Goal: Task Accomplishment & Management: Use online tool/utility

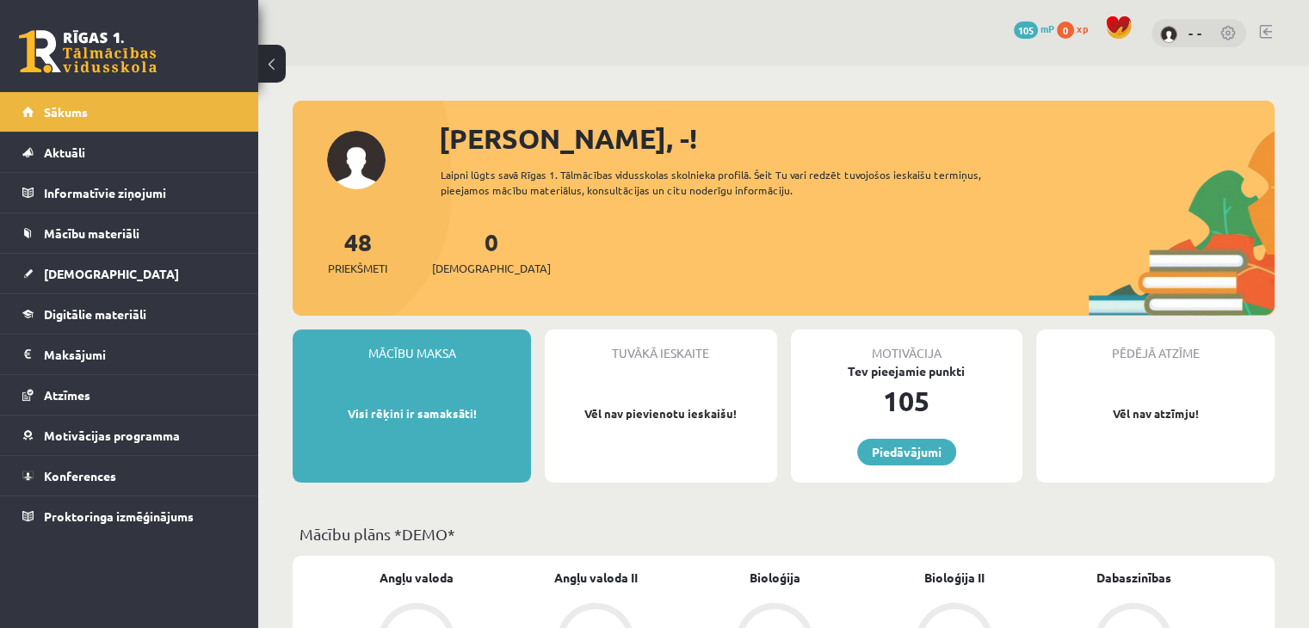
click at [1257, 35] on div "0 Dāvanas 105 mP 0 xp - -" at bounding box center [783, 33] width 1051 height 66
click at [1264, 29] on link at bounding box center [1265, 32] width 13 height 14
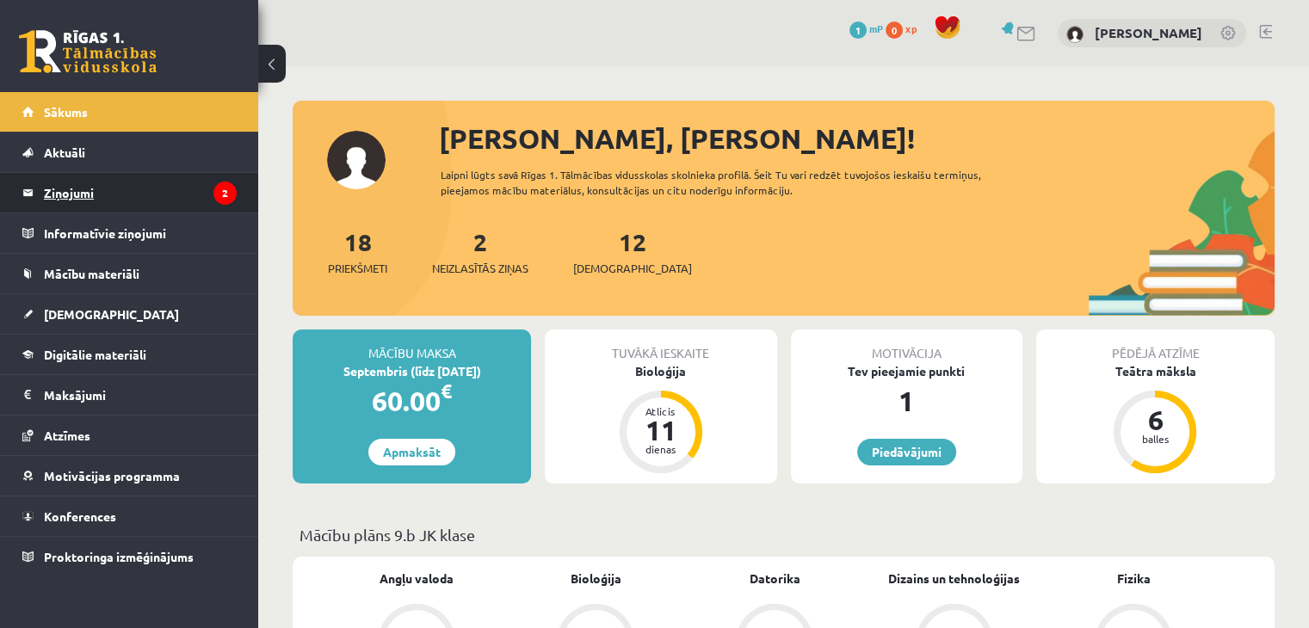
click at [129, 182] on legend "Ziņojumi 2" at bounding box center [140, 193] width 193 height 40
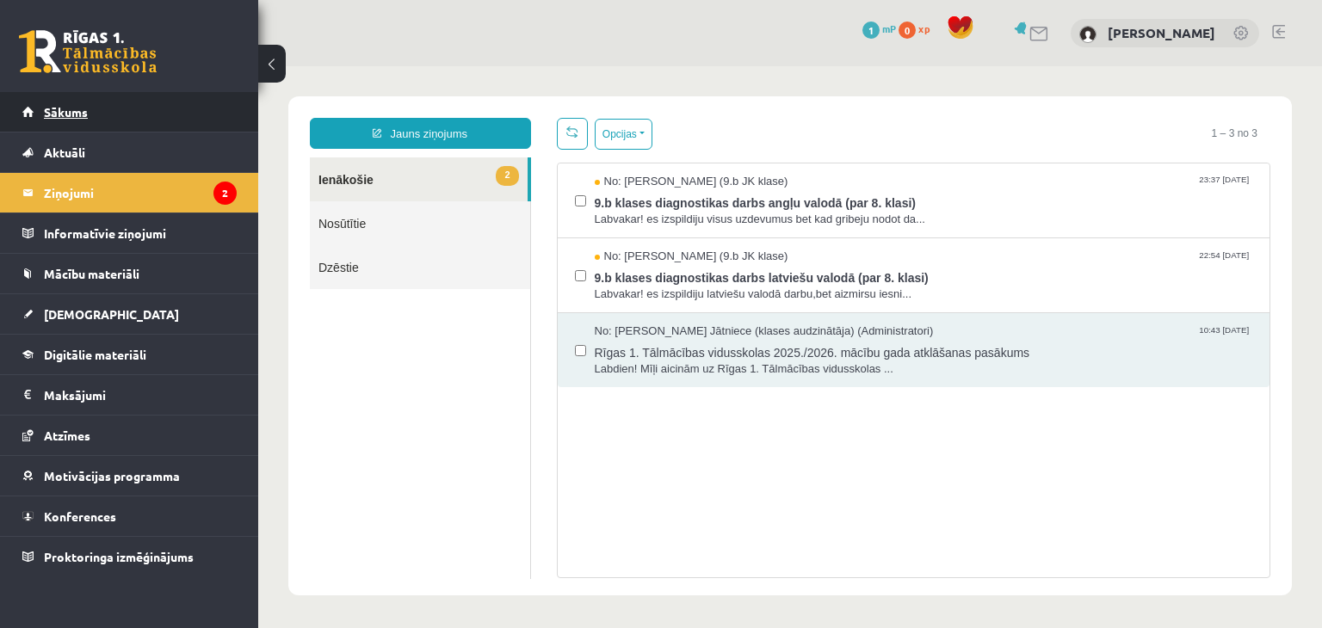
click at [119, 112] on link "Sākums" at bounding box center [129, 112] width 214 height 40
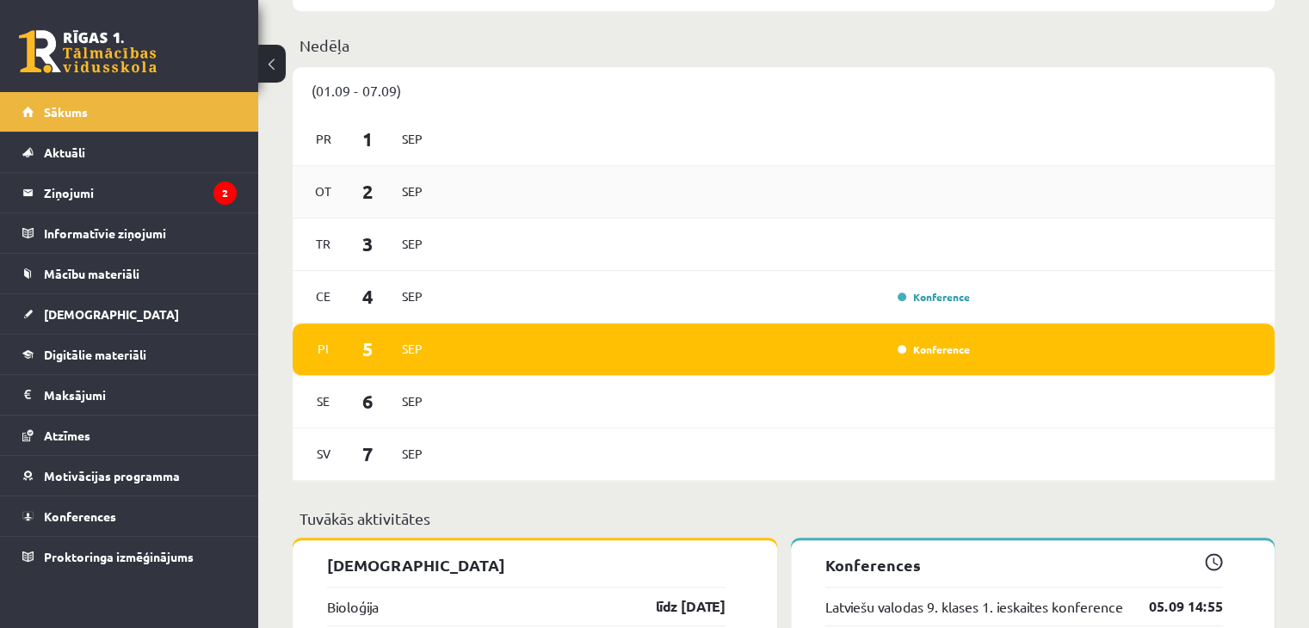
scroll to position [1291, 0]
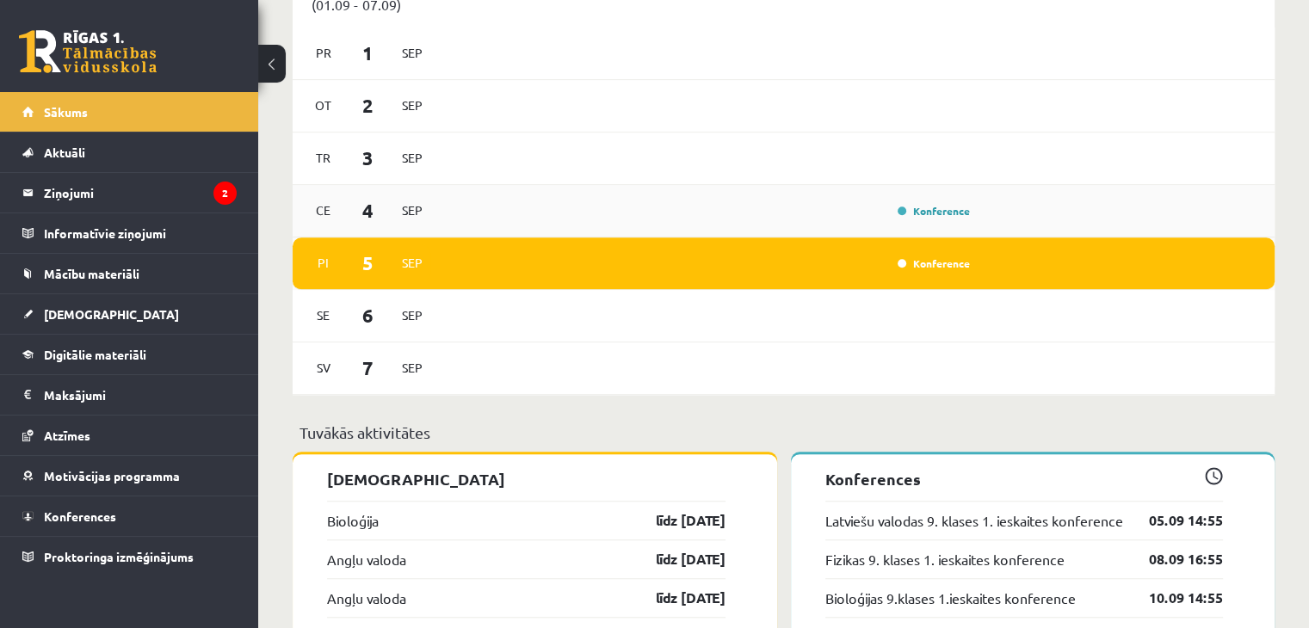
click at [1056, 194] on div "[DATE] Konference" at bounding box center [784, 211] width 982 height 53
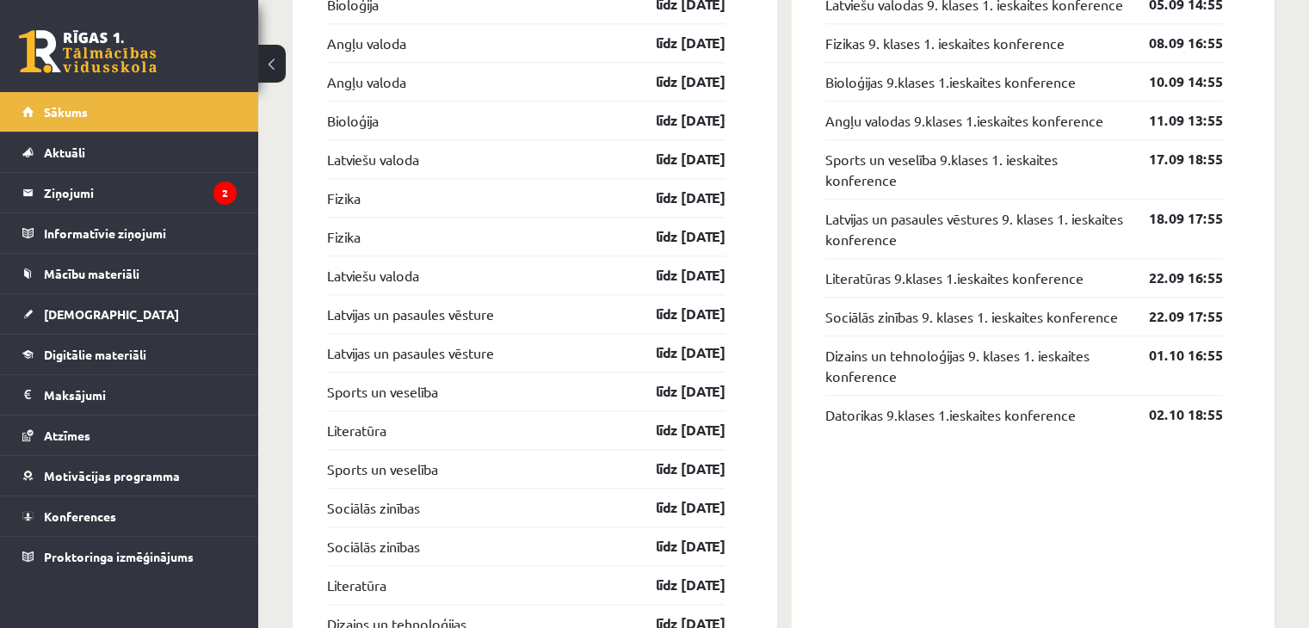
scroll to position [1722, 0]
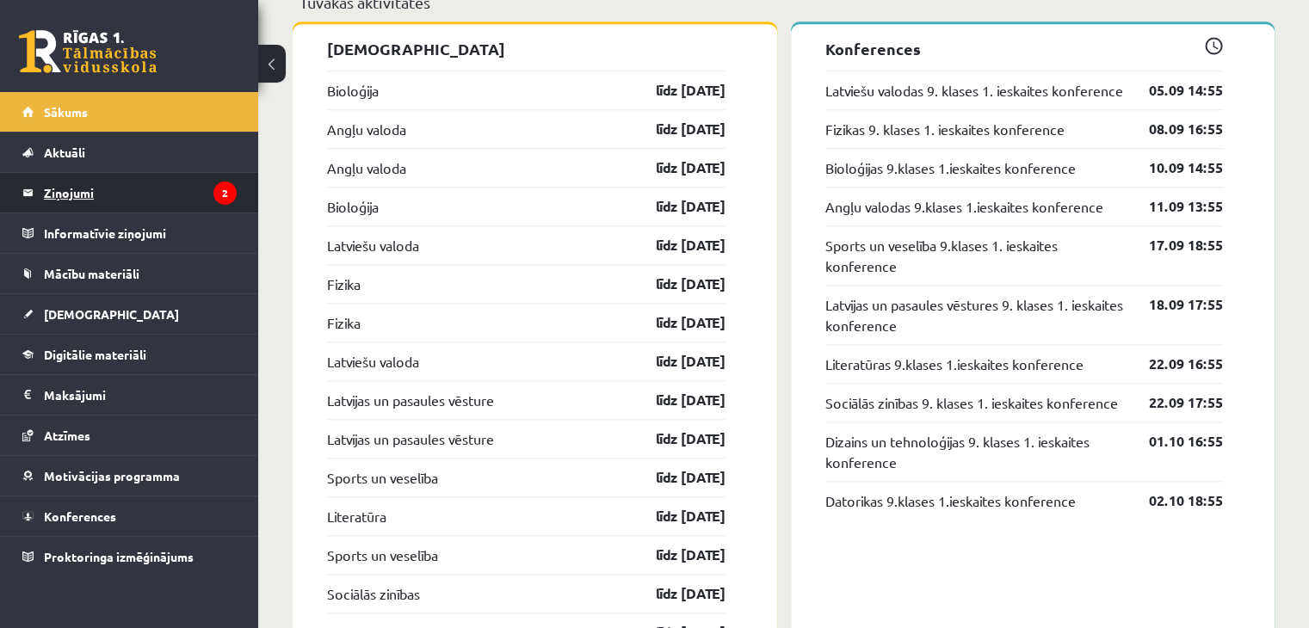
click at [45, 192] on legend "Ziņojumi 2" at bounding box center [140, 193] width 193 height 40
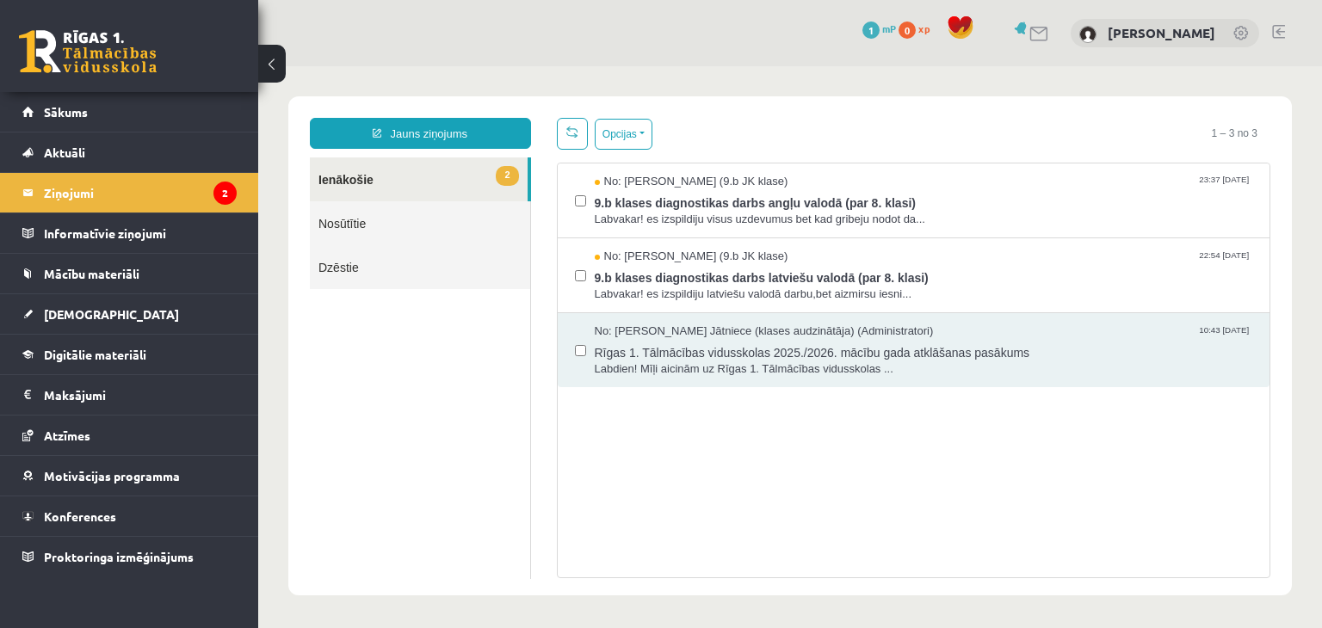
click at [754, 324] on span "No: Anda Laine Jātniece (klases audzinātāja) (Administratori)" at bounding box center [764, 332] width 339 height 16
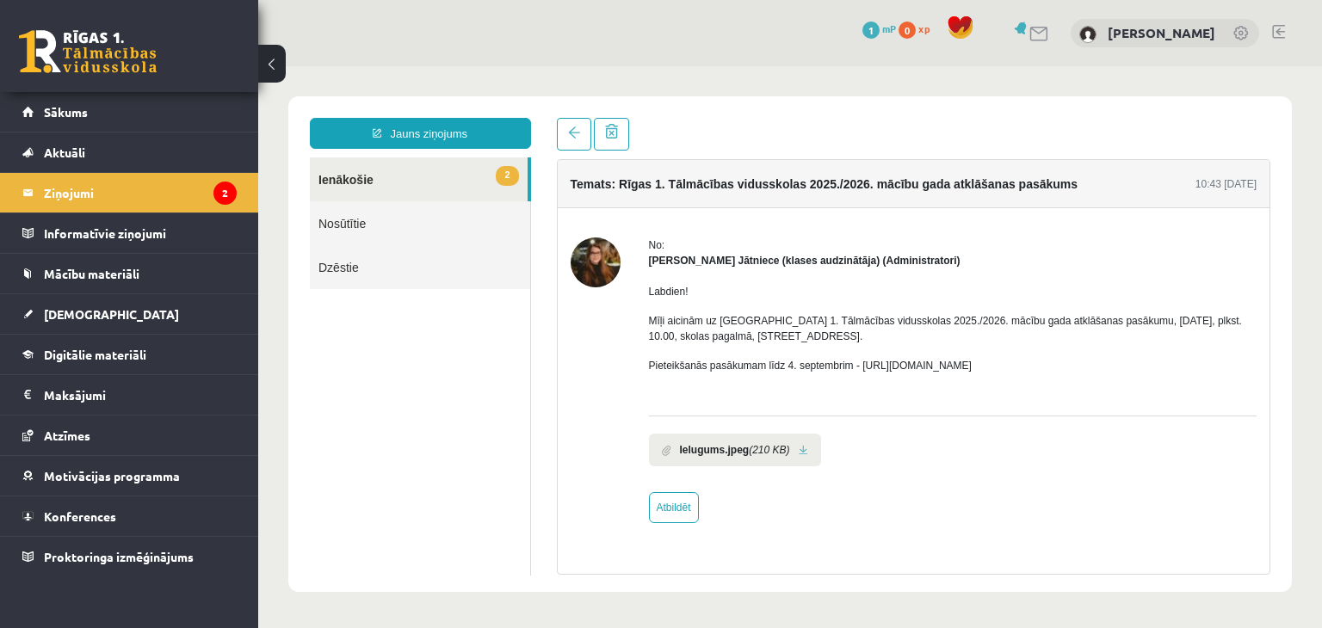
click at [405, 182] on link "2 Ienākošie" at bounding box center [419, 180] width 218 height 44
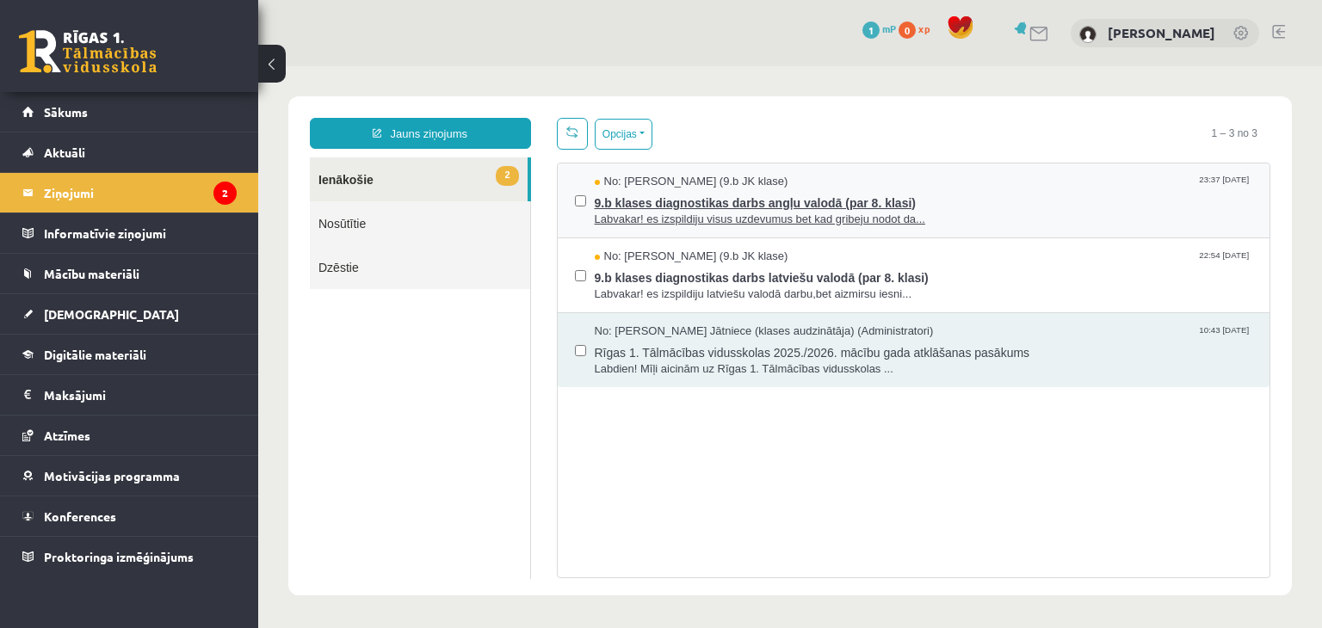
click at [651, 213] on span "Labvakar! es izspildiju visus uzdevumus bet kad gribeju nodot da..." at bounding box center [924, 220] width 658 height 16
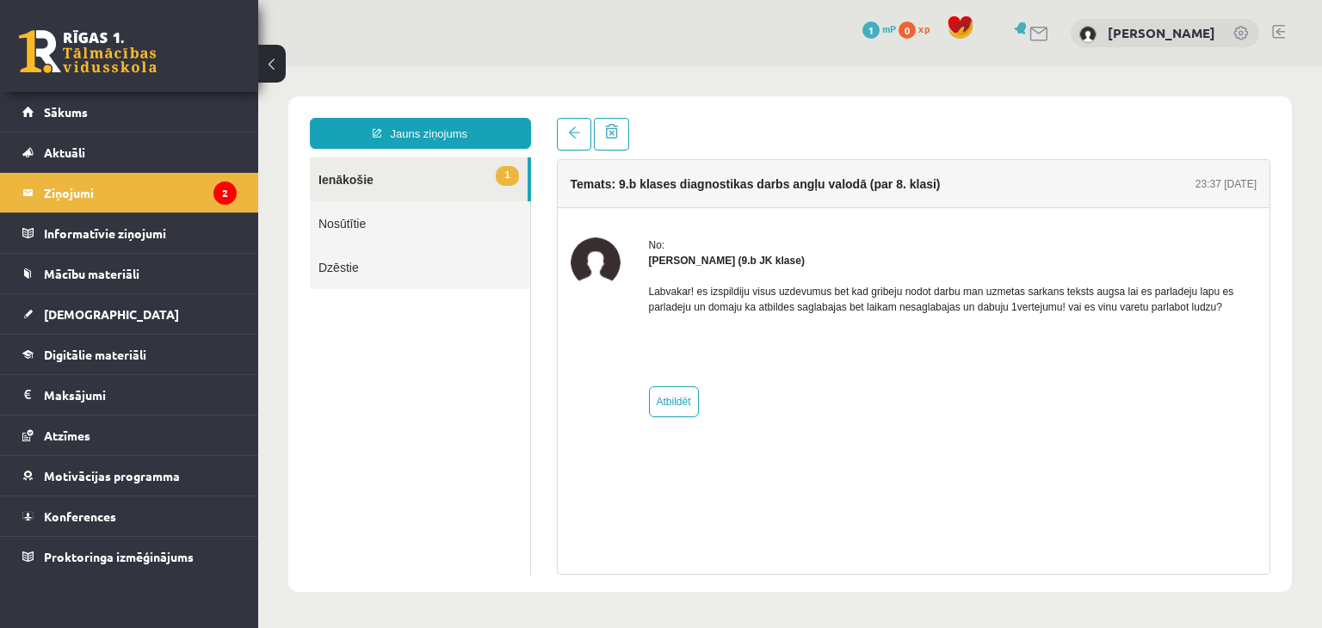
click at [321, 173] on link "1 Ienākošie" at bounding box center [419, 180] width 218 height 44
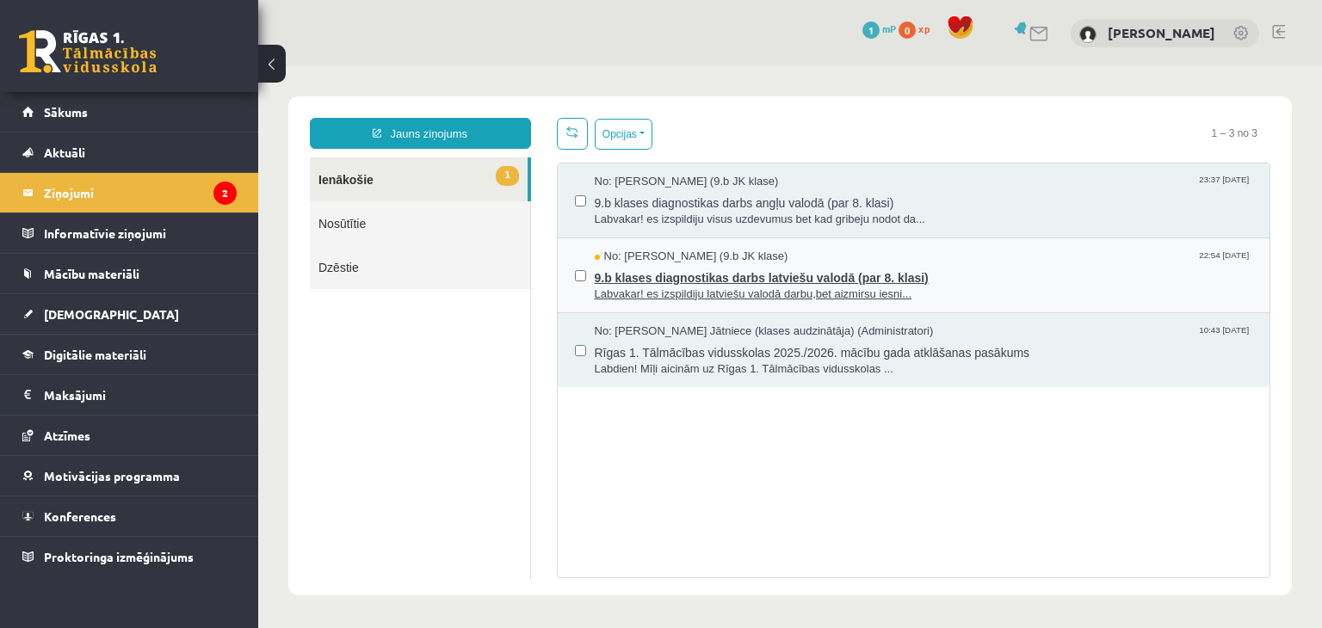
click at [731, 256] on span "No: [PERSON_NAME] (9.b JK klase)" at bounding box center [692, 257] width 194 height 16
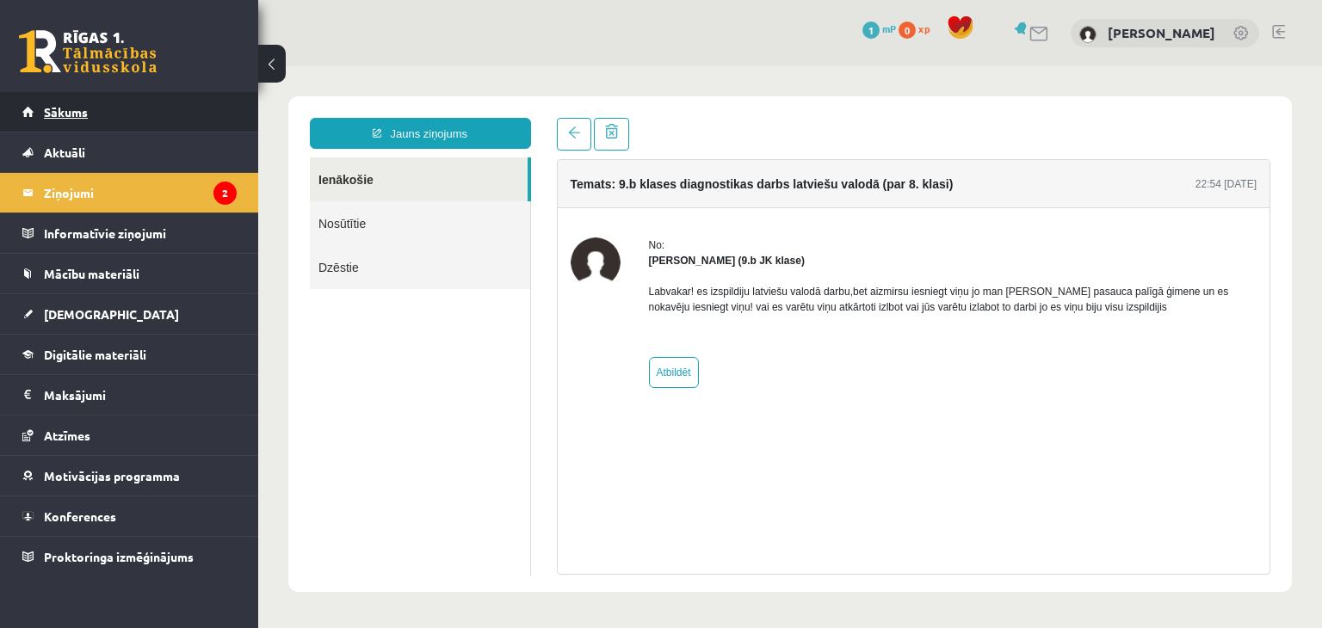
click at [115, 101] on link "Sākums" at bounding box center [129, 112] width 214 height 40
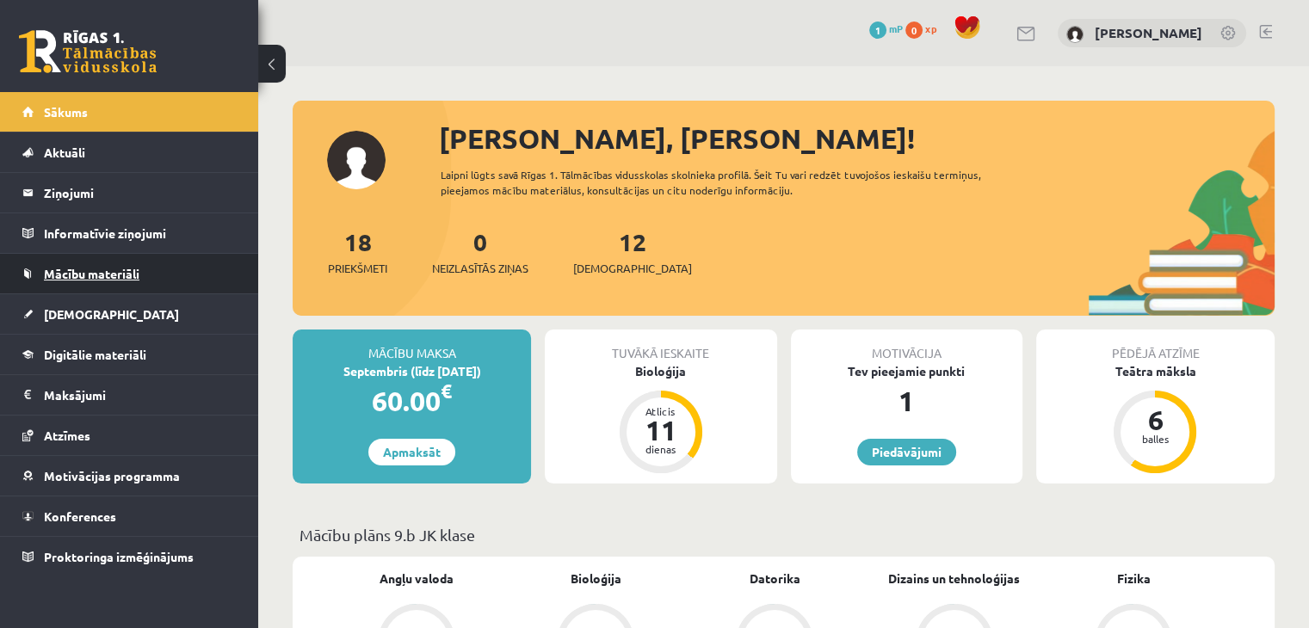
click at [151, 267] on link "Mācību materiāli" at bounding box center [129, 274] width 214 height 40
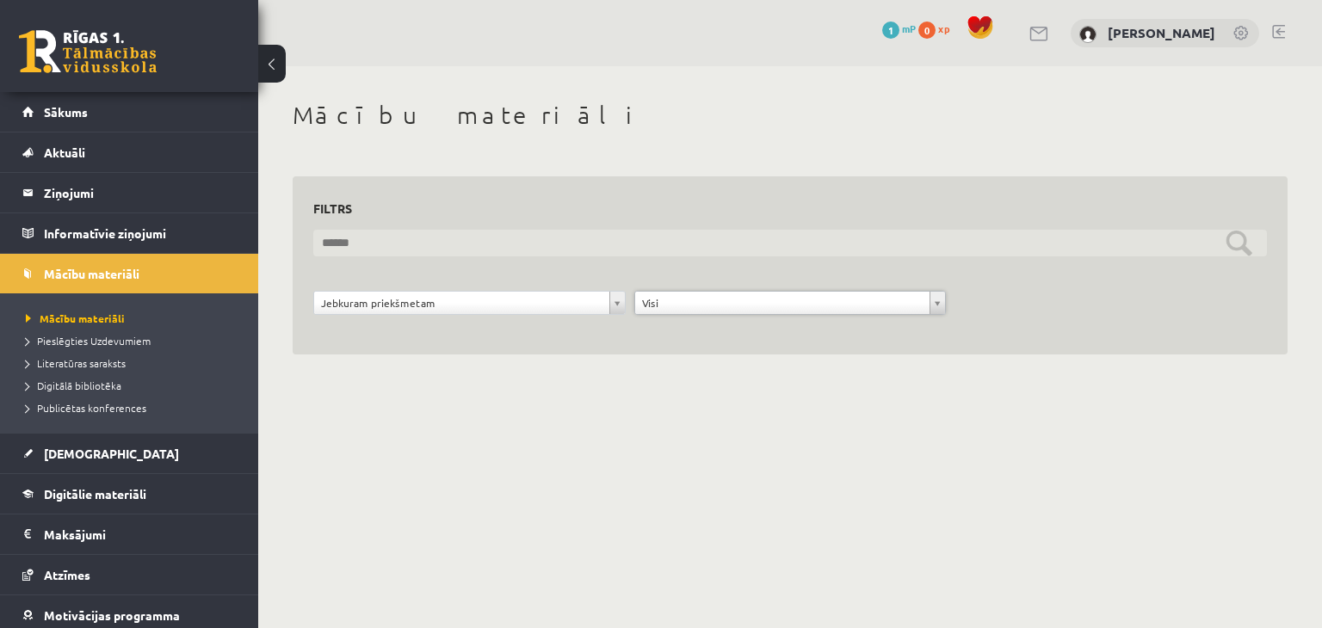
click at [618, 236] on input "text" at bounding box center [790, 243] width 954 height 27
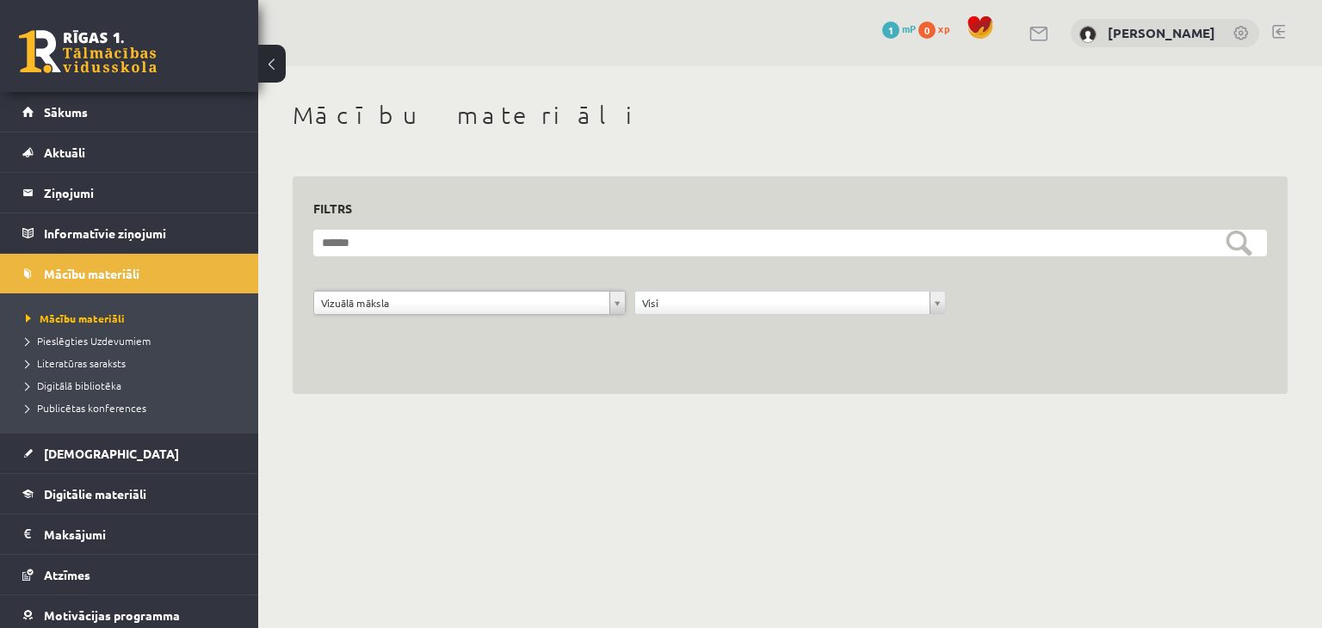
drag, startPoint x: 489, startPoint y: 310, endPoint x: 485, endPoint y: 325, distance: 15.0
click at [410, 290] on form "**********" at bounding box center [790, 282] width 954 height 104
click at [97, 114] on link "Sākums" at bounding box center [129, 112] width 214 height 40
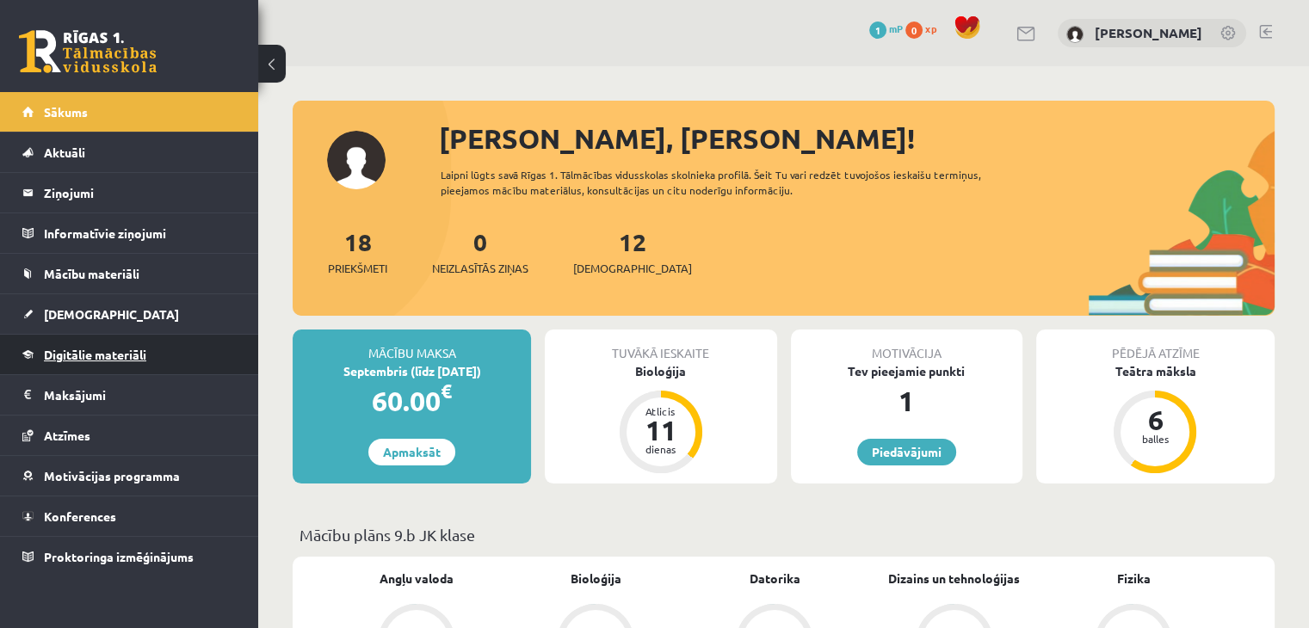
click at [114, 352] on span "Digitālie materiāli" at bounding box center [95, 354] width 102 height 15
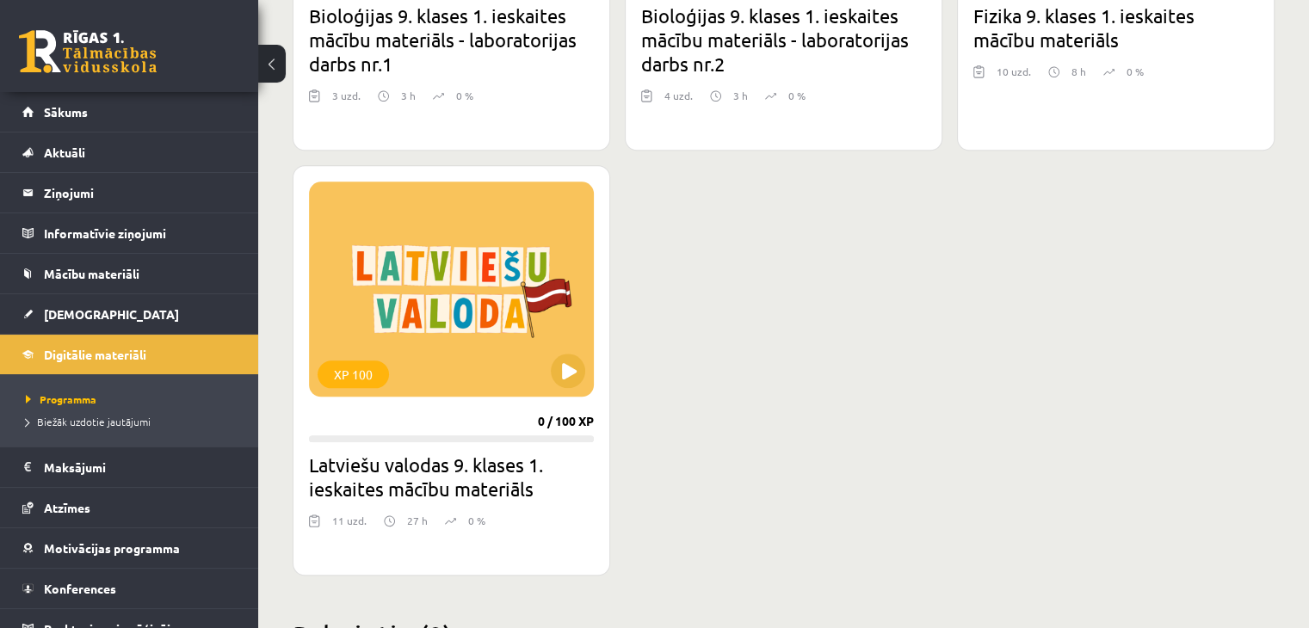
scroll to position [1808, 0]
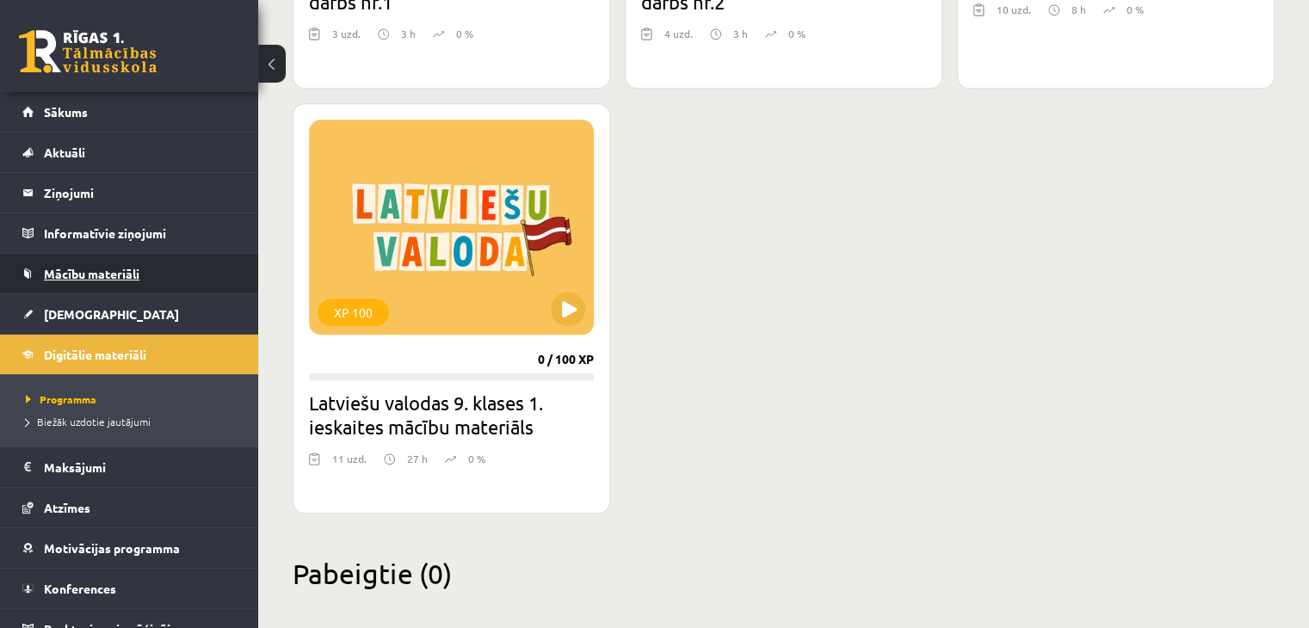
click at [134, 287] on link "Mācību materiāli" at bounding box center [129, 274] width 214 height 40
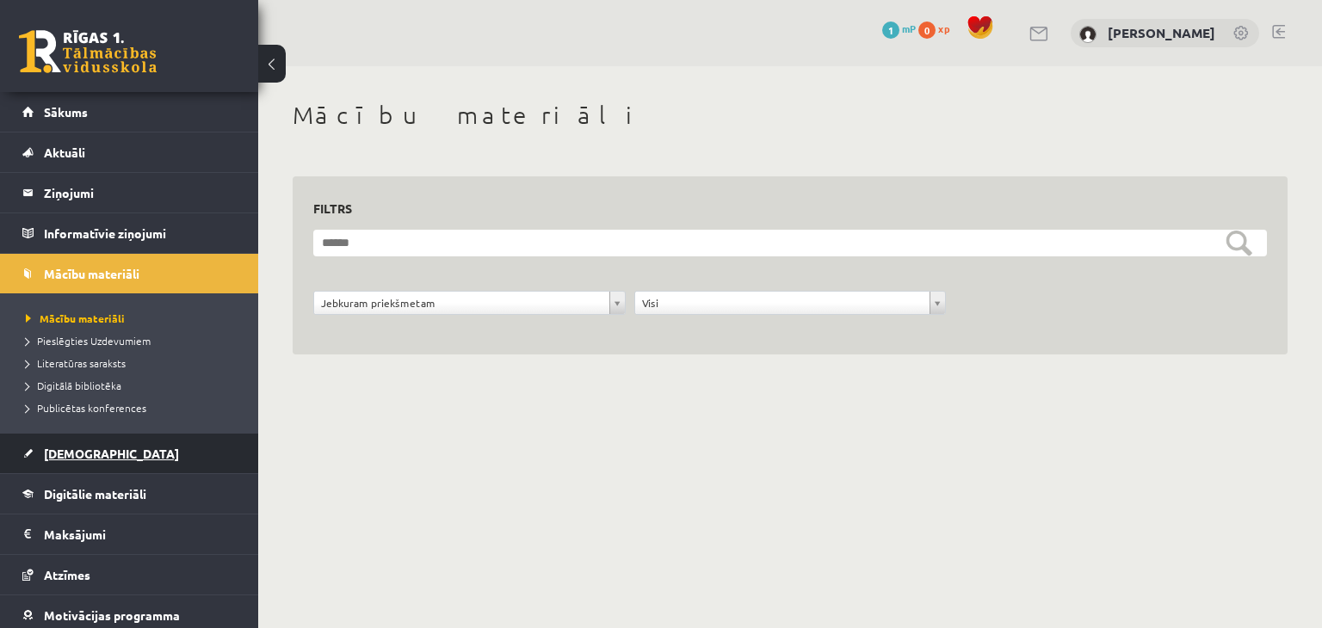
click at [79, 449] on span "[DEMOGRAPHIC_DATA]" at bounding box center [111, 453] width 135 height 15
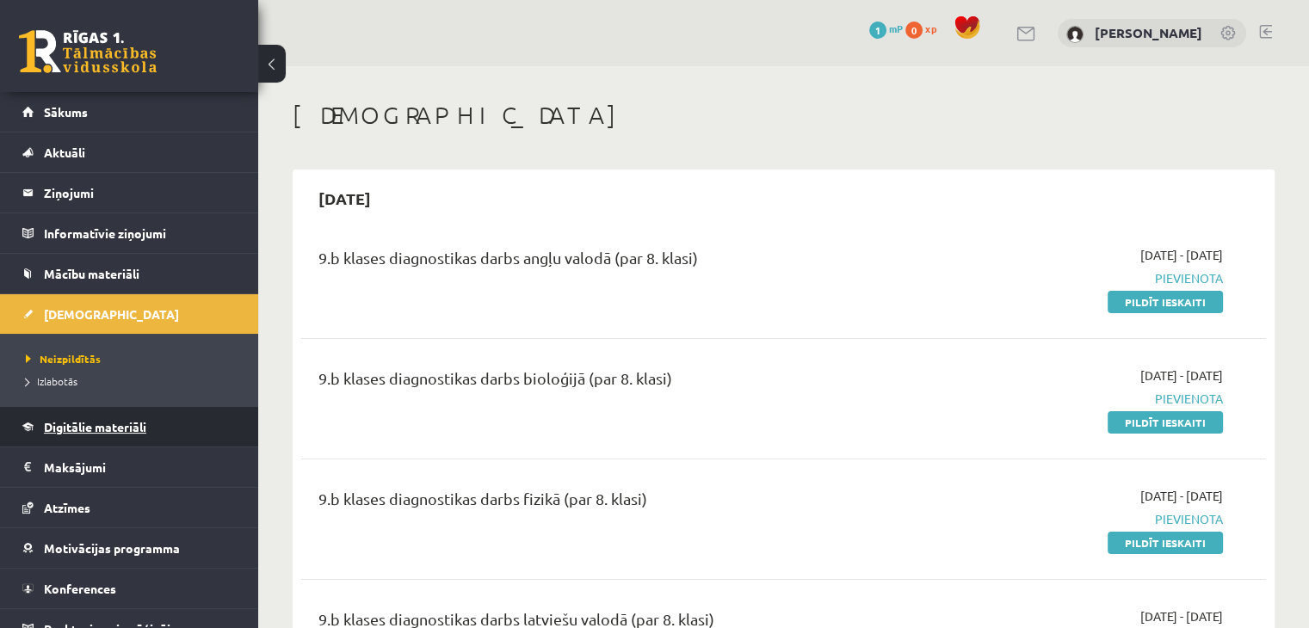
click at [122, 432] on link "Digitālie materiāli" at bounding box center [129, 427] width 214 height 40
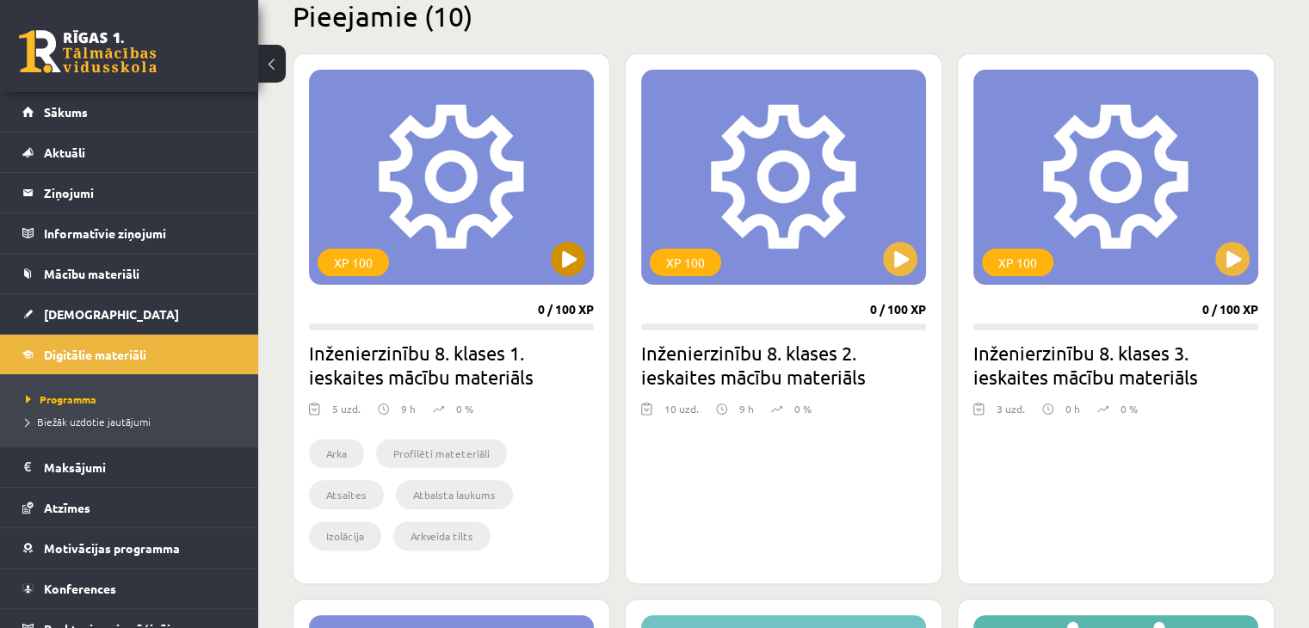
scroll to position [430, 0]
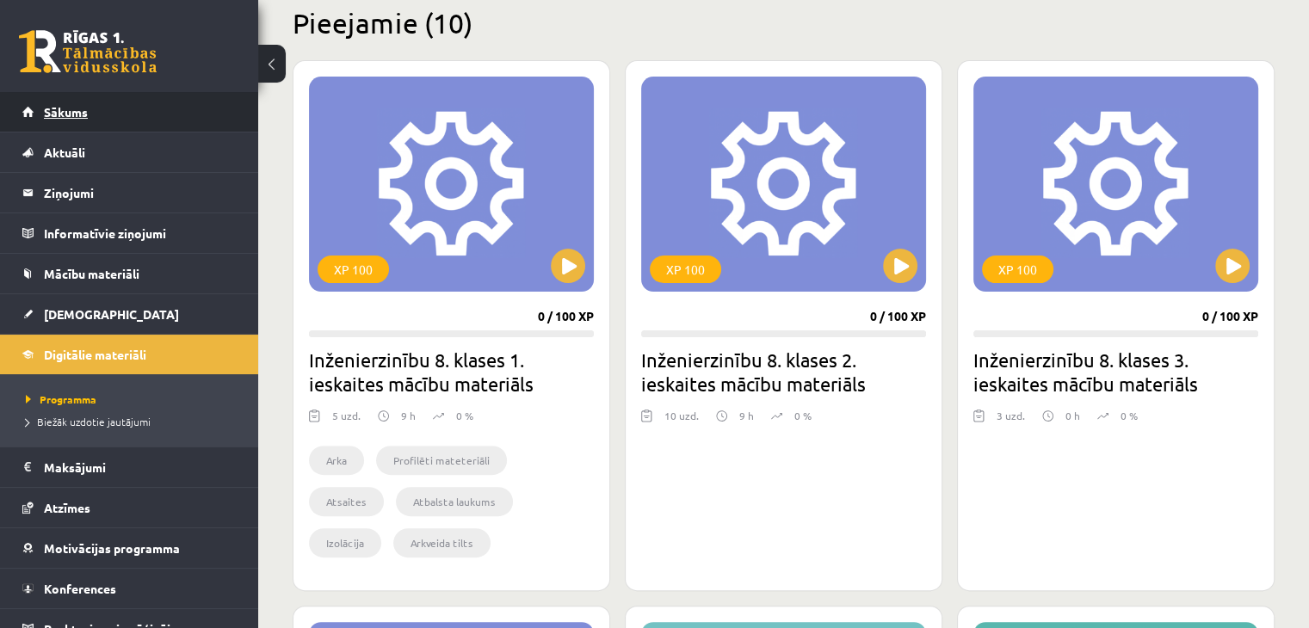
click at [22, 106] on link "Sākums" at bounding box center [129, 112] width 214 height 40
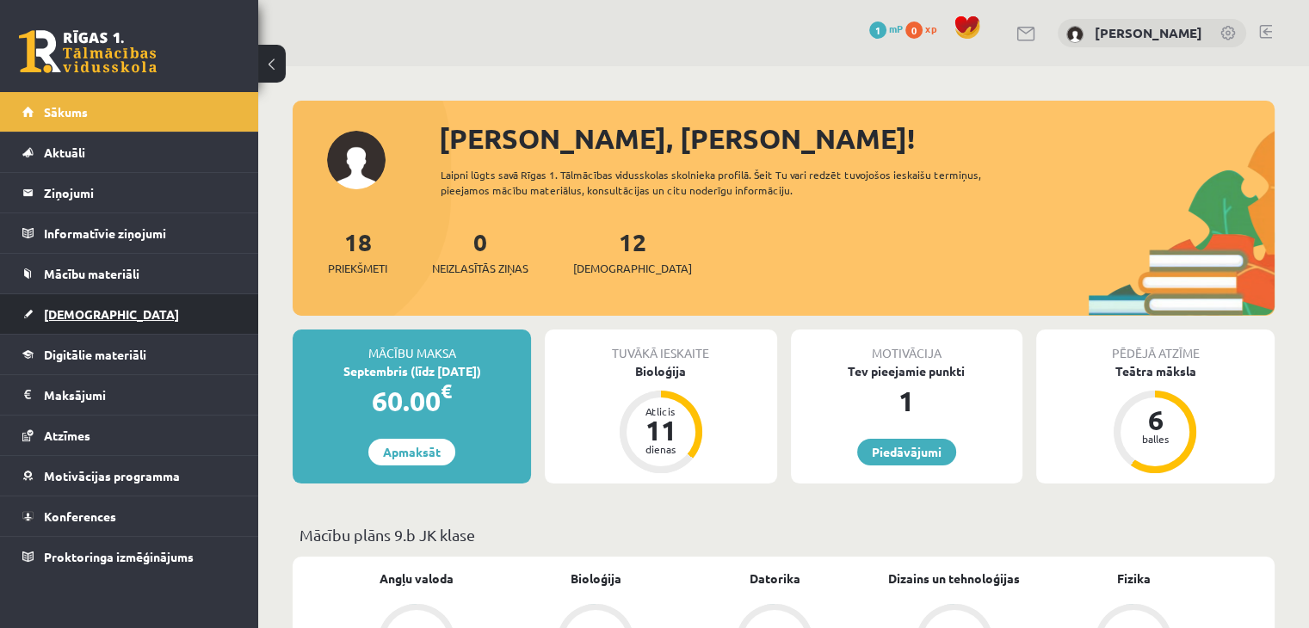
click at [59, 320] on link "[DEMOGRAPHIC_DATA]" at bounding box center [129, 314] width 214 height 40
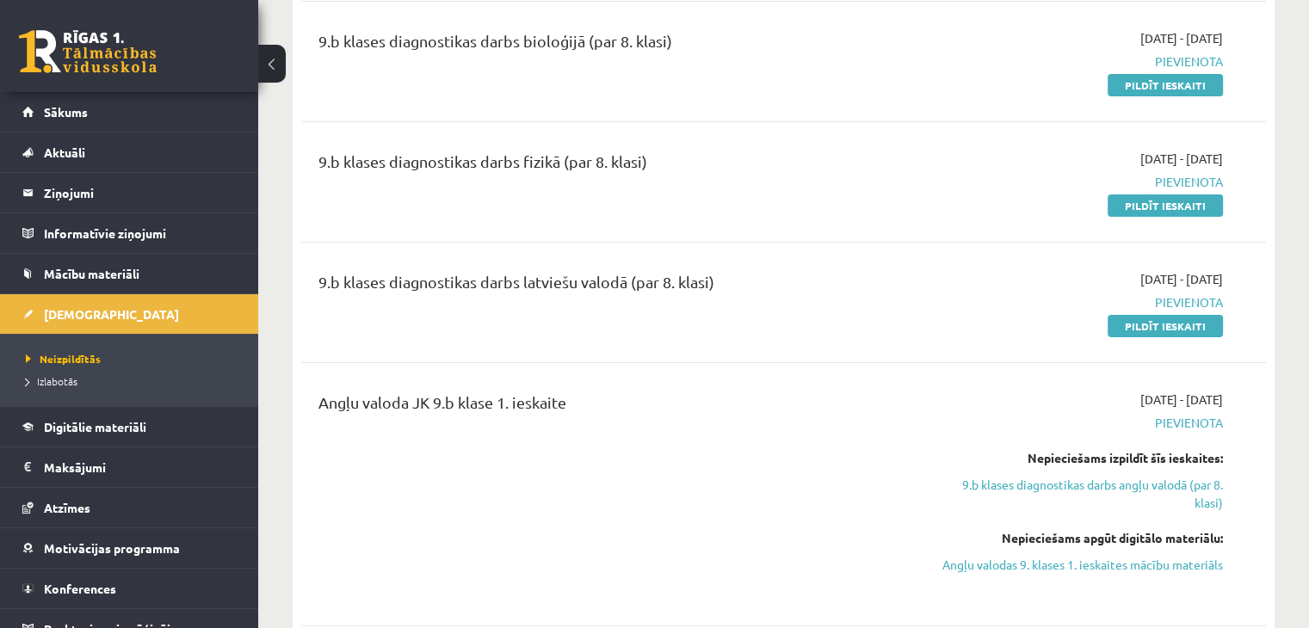
scroll to position [344, 0]
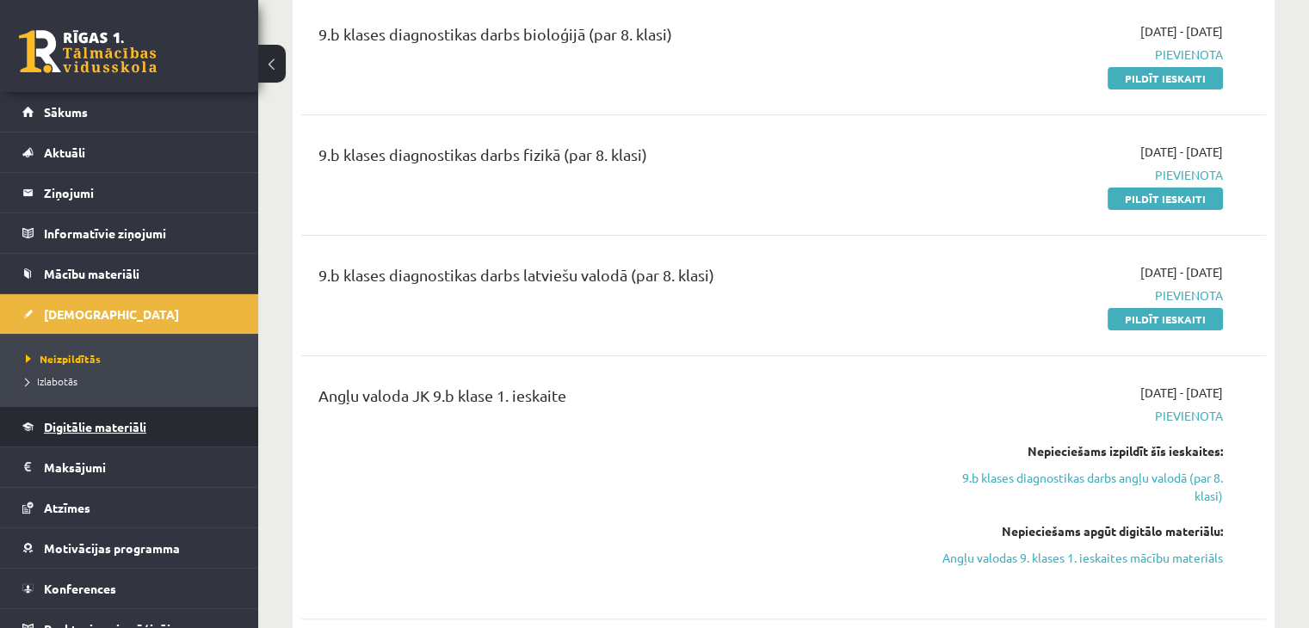
click at [162, 424] on link "Digitālie materiāli" at bounding box center [129, 427] width 214 height 40
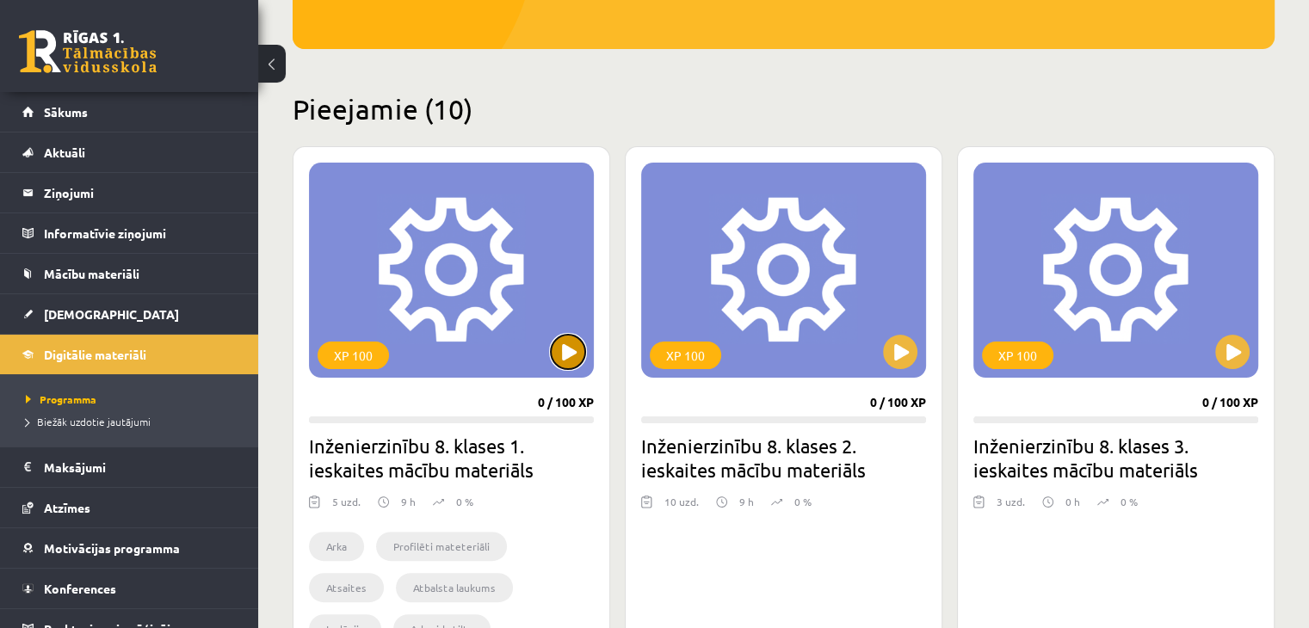
click at [568, 359] on button at bounding box center [568, 352] width 34 height 34
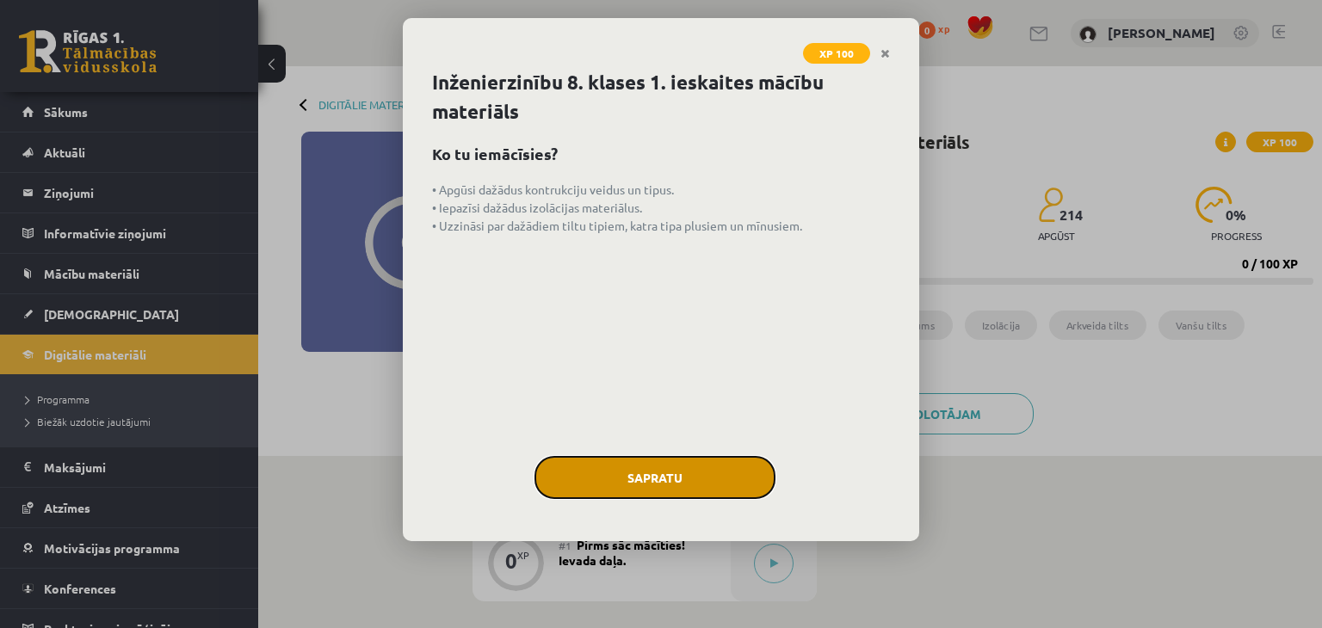
click at [581, 478] on button "Sapratu" at bounding box center [655, 477] width 241 height 43
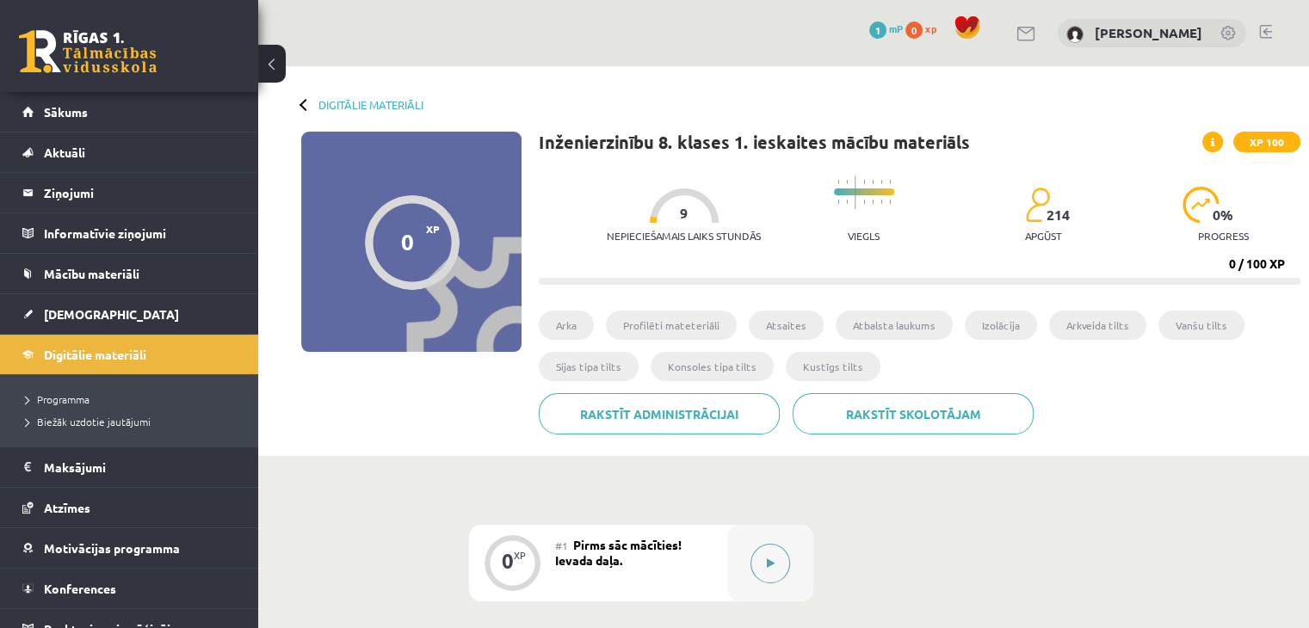
click at [782, 558] on button at bounding box center [771, 564] width 40 height 40
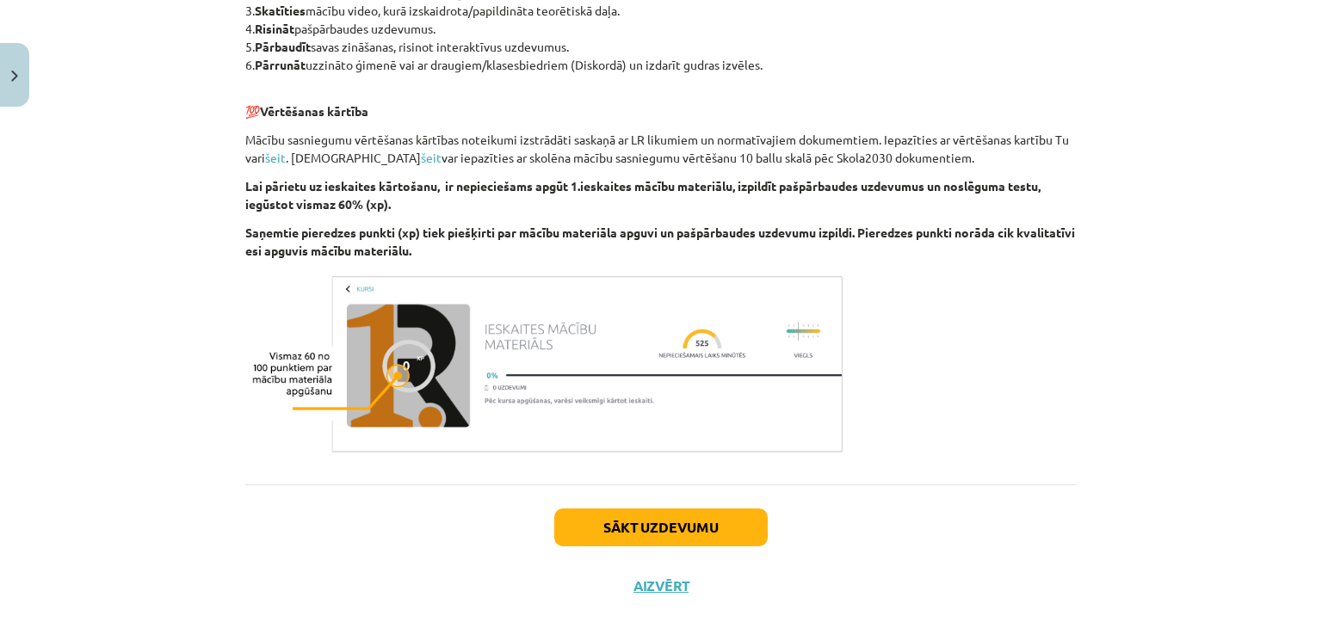
scroll to position [943, 0]
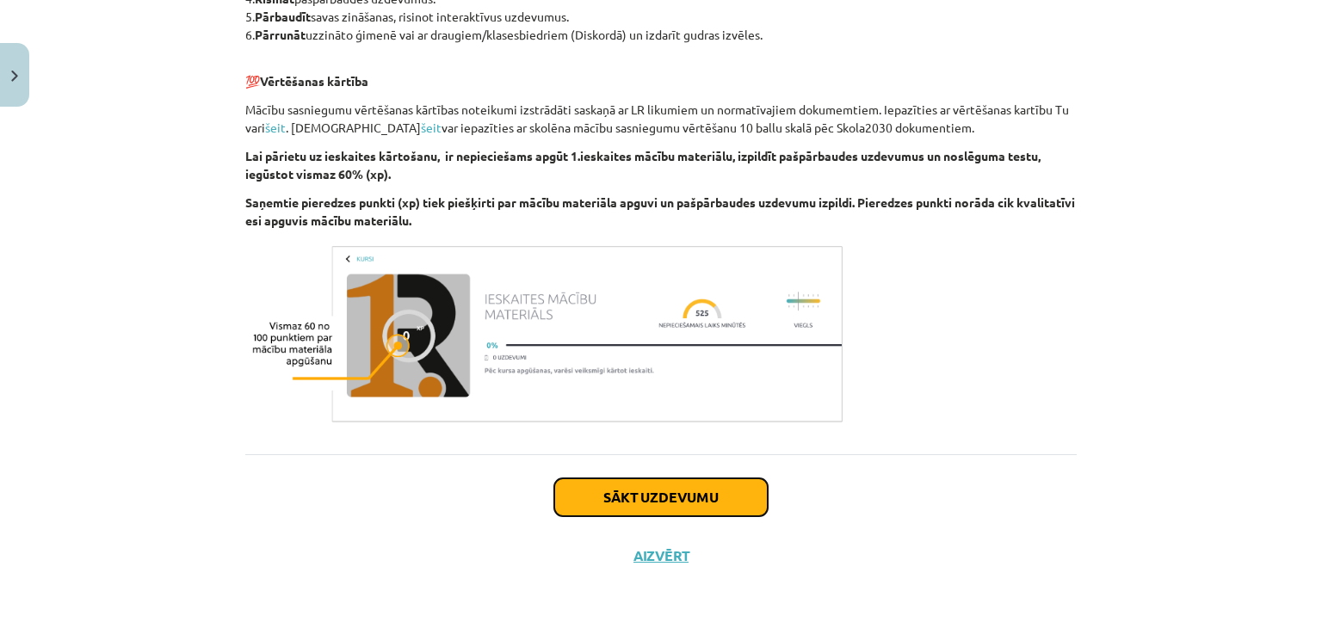
click at [630, 494] on button "Sākt uzdevumu" at bounding box center [660, 498] width 213 height 38
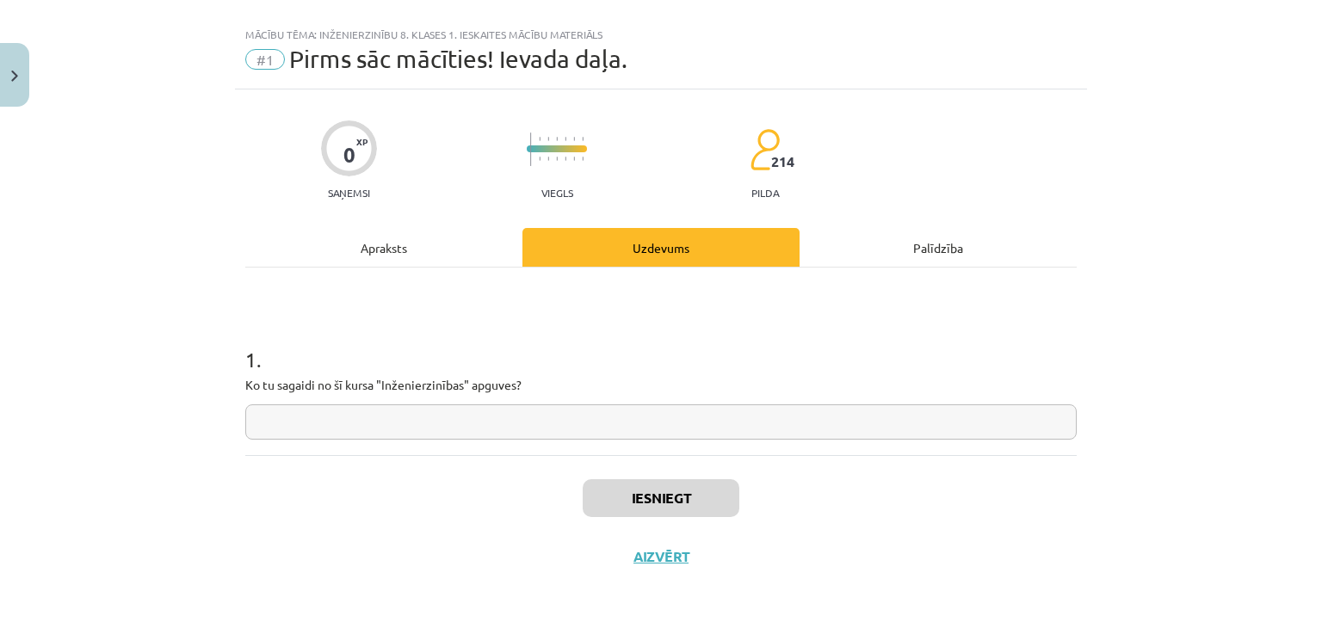
click at [521, 422] on input "text" at bounding box center [660, 422] width 831 height 35
paste input "**********"
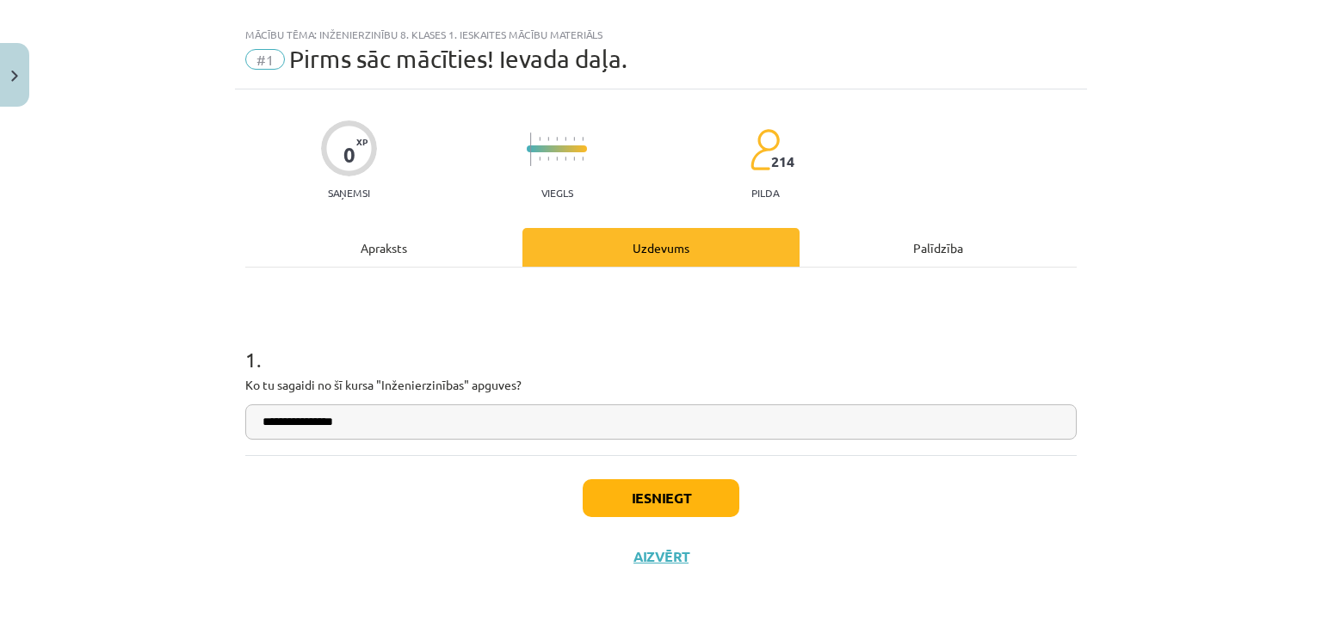
type input "**********"
click at [588, 491] on button "Iesniegt" at bounding box center [661, 498] width 157 height 38
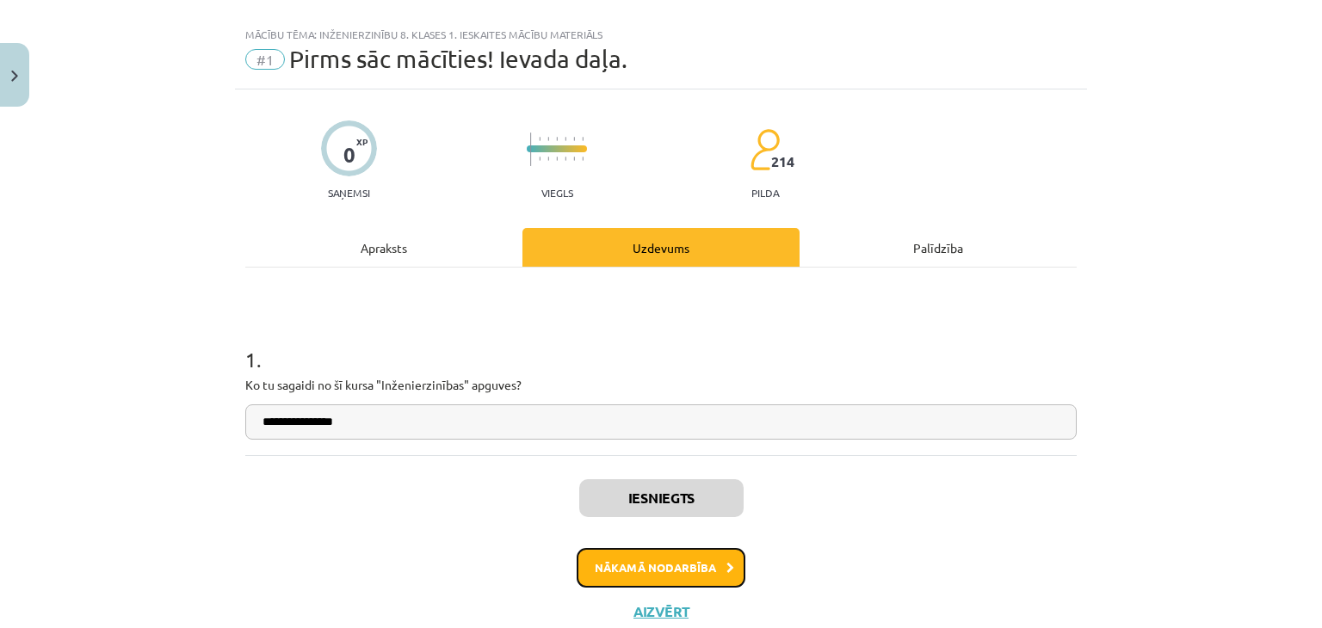
click at [672, 572] on button "Nākamā nodarbība" at bounding box center [661, 568] width 169 height 40
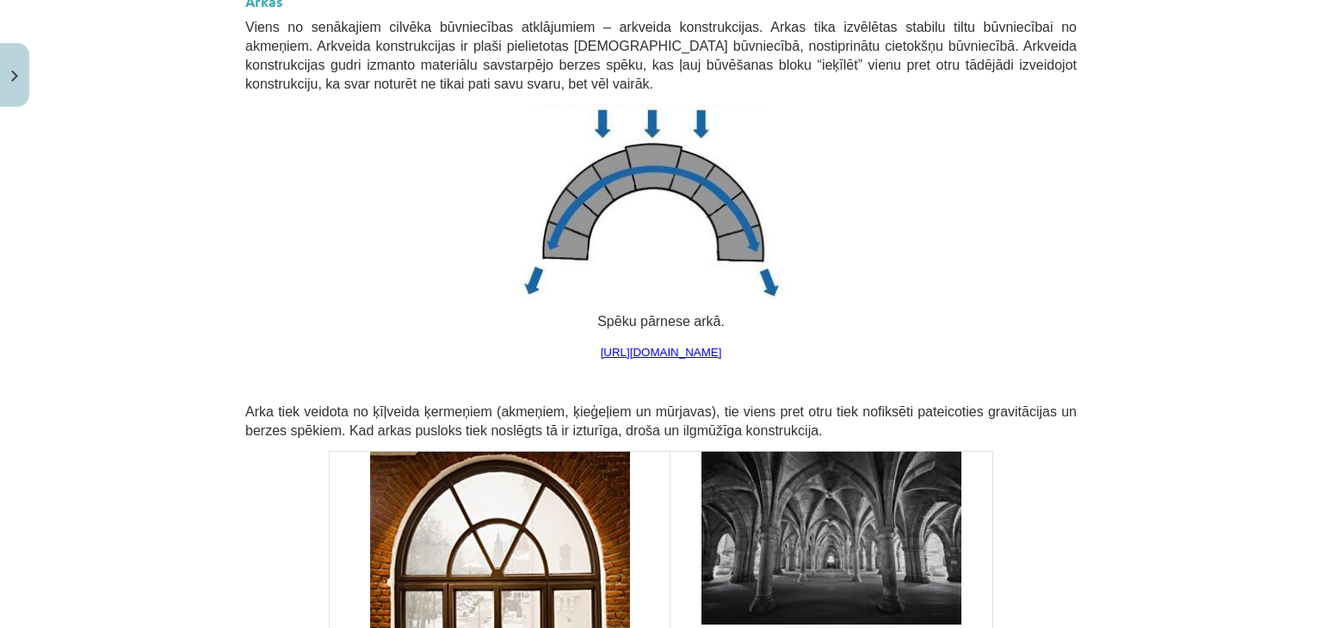
scroll to position [646, 0]
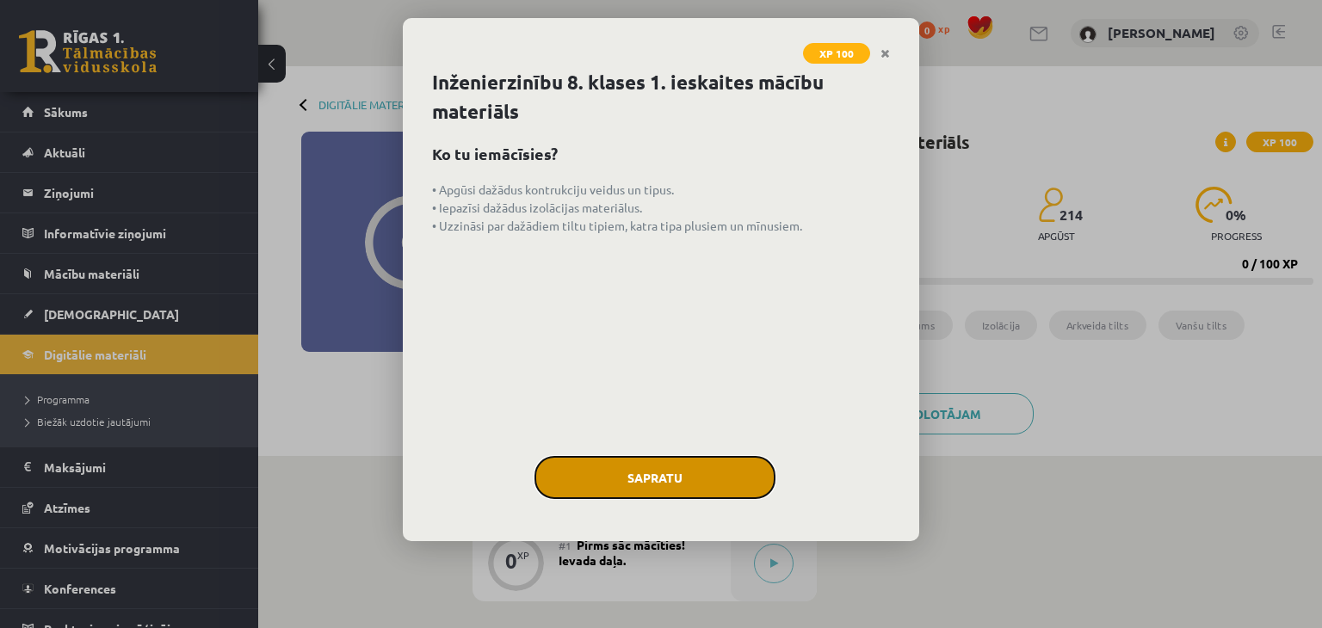
click at [702, 487] on button "Sapratu" at bounding box center [655, 477] width 241 height 43
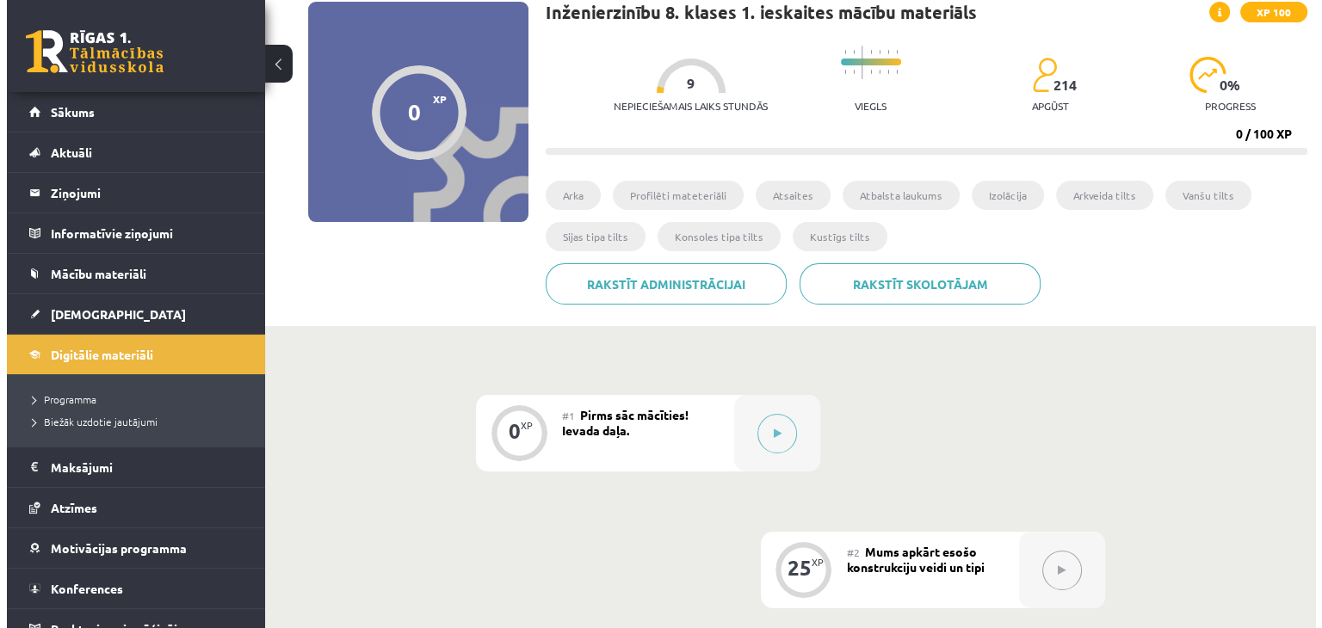
scroll to position [344, 0]
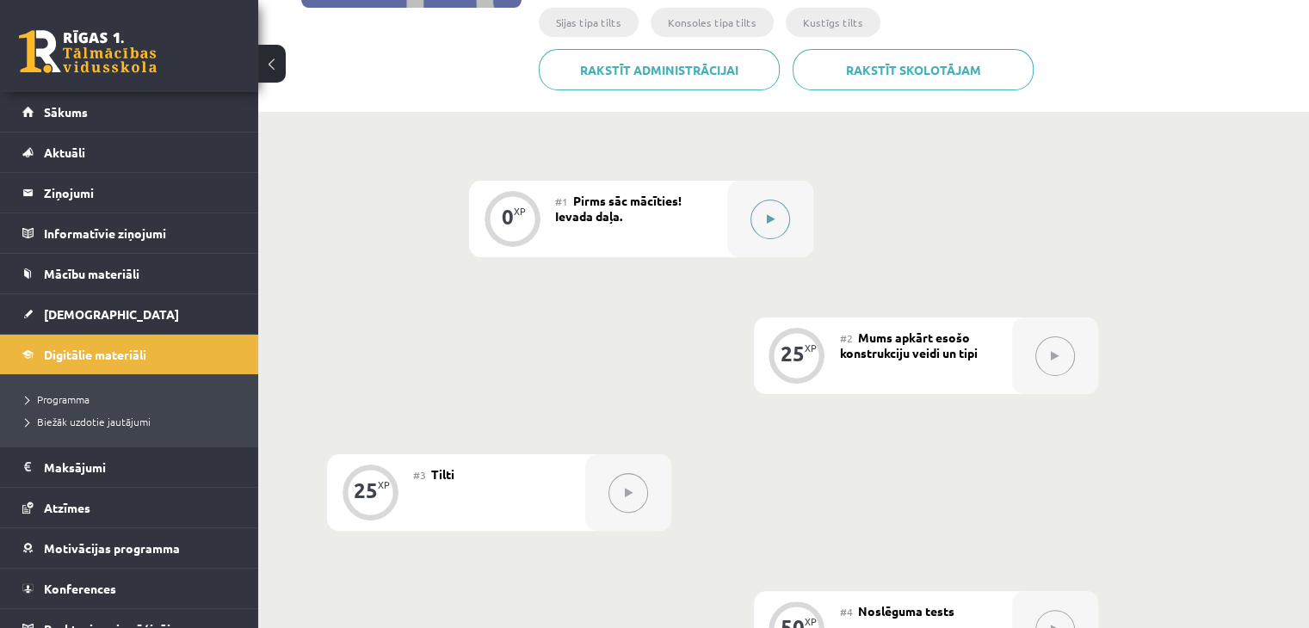
click at [778, 224] on button at bounding box center [771, 220] width 40 height 40
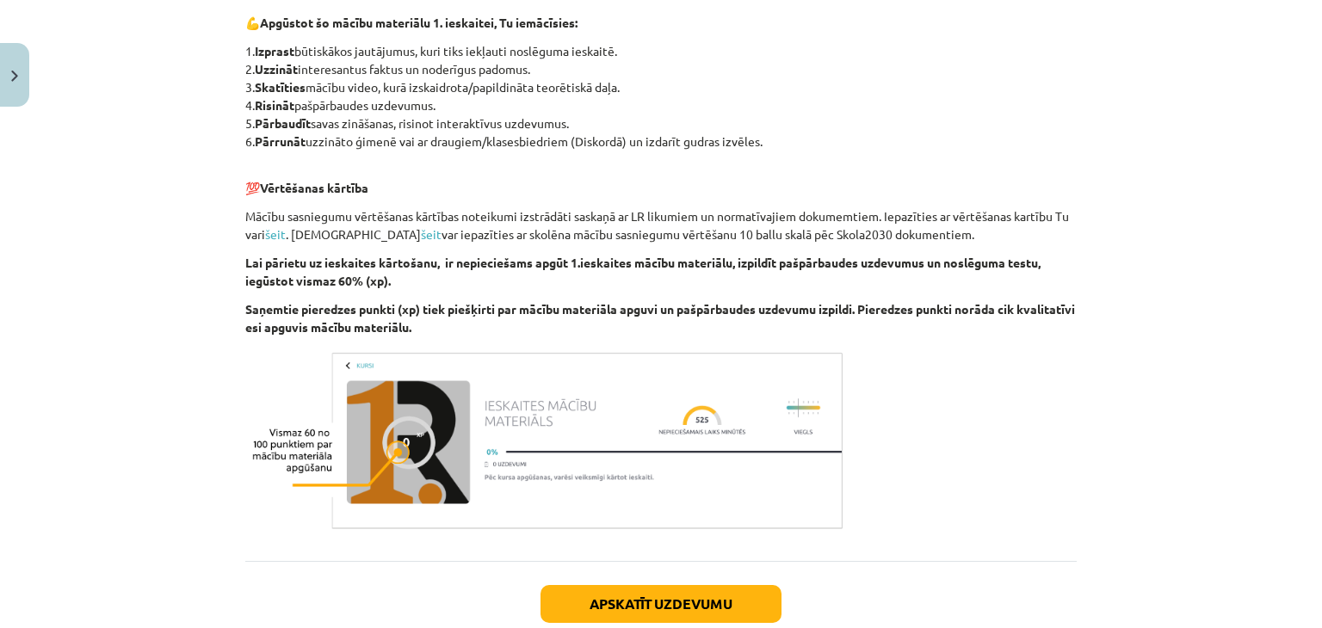
scroll to position [996, 0]
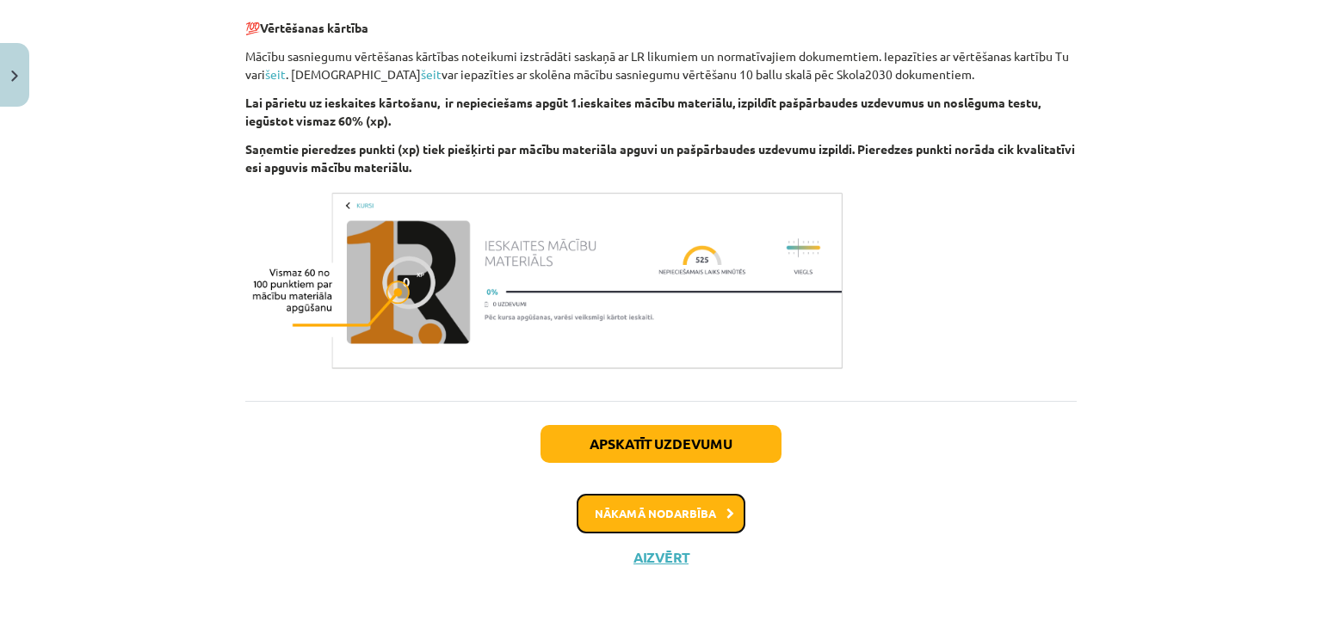
click at [651, 510] on button "Nākamā nodarbība" at bounding box center [661, 514] width 169 height 40
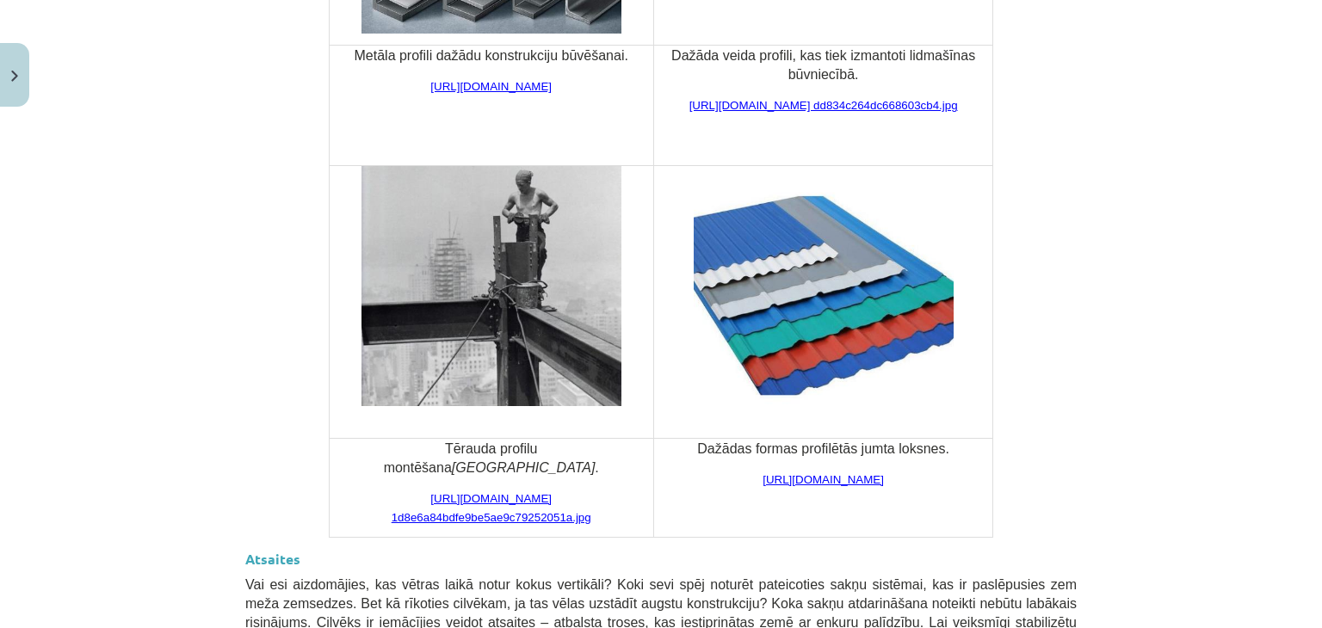
scroll to position [4003, 0]
